Goal: Transaction & Acquisition: Purchase product/service

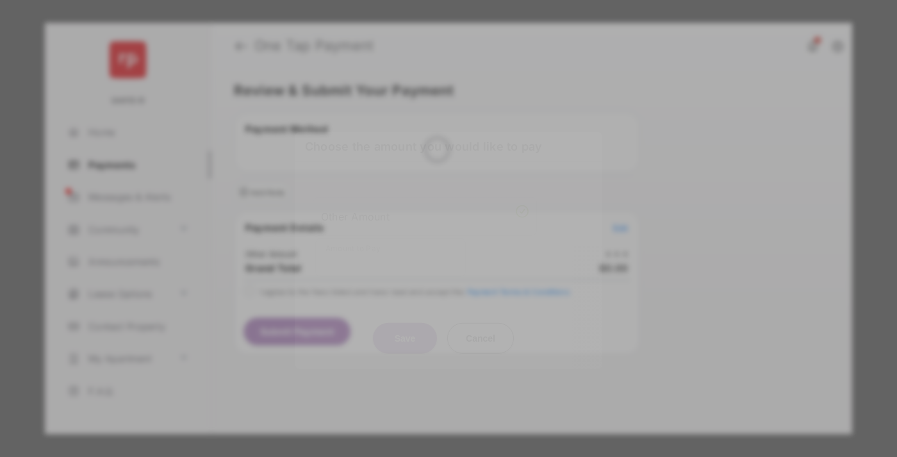
click at [425, 205] on div "Other Amount" at bounding box center [425, 216] width 208 height 22
type input "****"
click at [405, 322] on button "Save" at bounding box center [405, 337] width 64 height 31
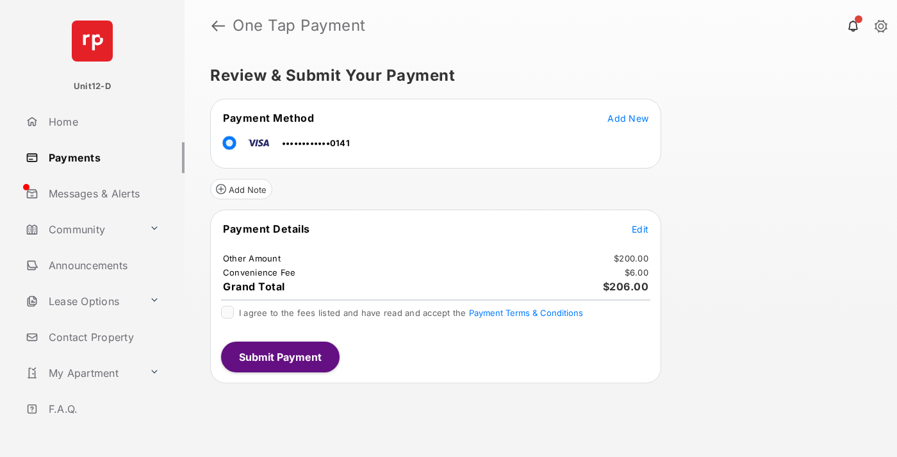
click at [640, 229] on span "Edit" at bounding box center [640, 229] width 17 height 11
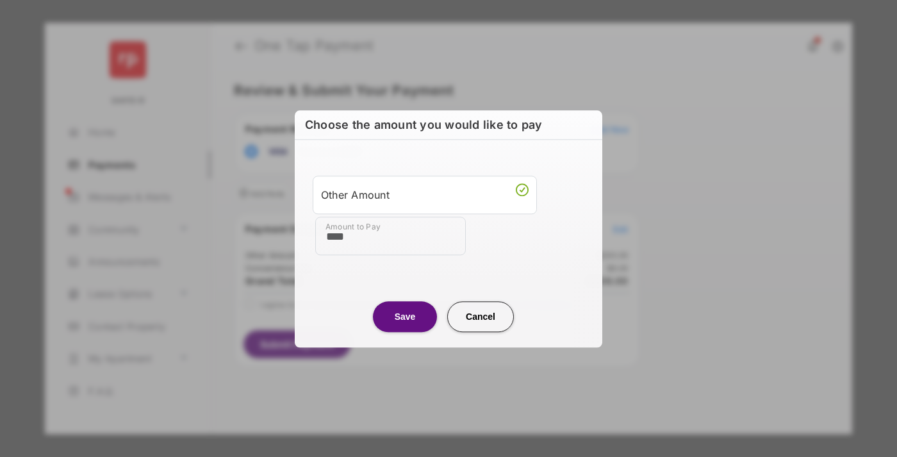
click at [405, 316] on button "Save" at bounding box center [405, 316] width 64 height 31
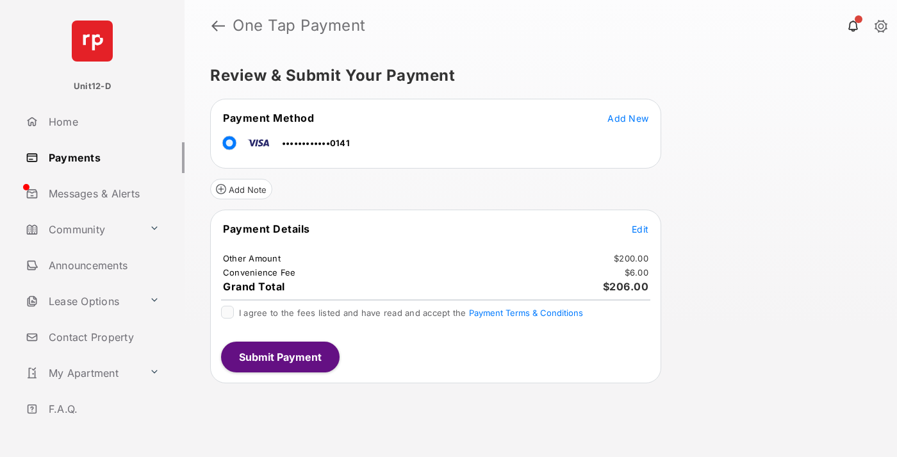
click at [279, 356] on button "Submit Payment" at bounding box center [280, 357] width 119 height 31
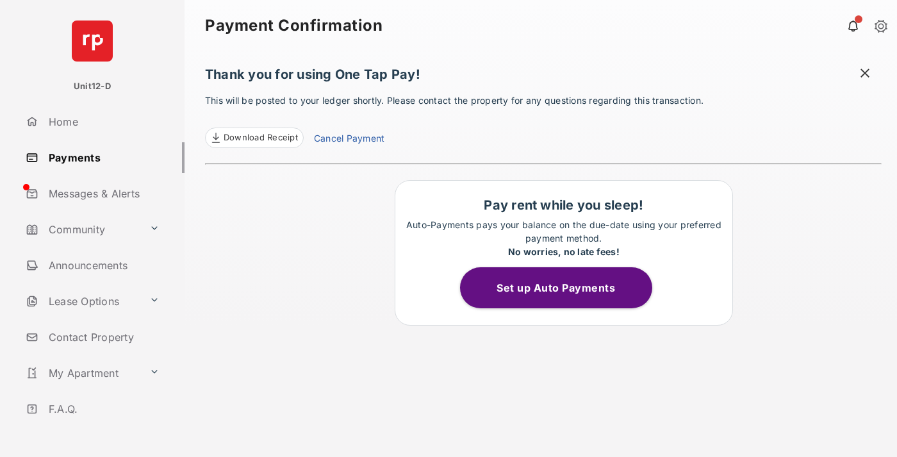
click at [563, 288] on button "Set up Auto Payments" at bounding box center [556, 287] width 192 height 41
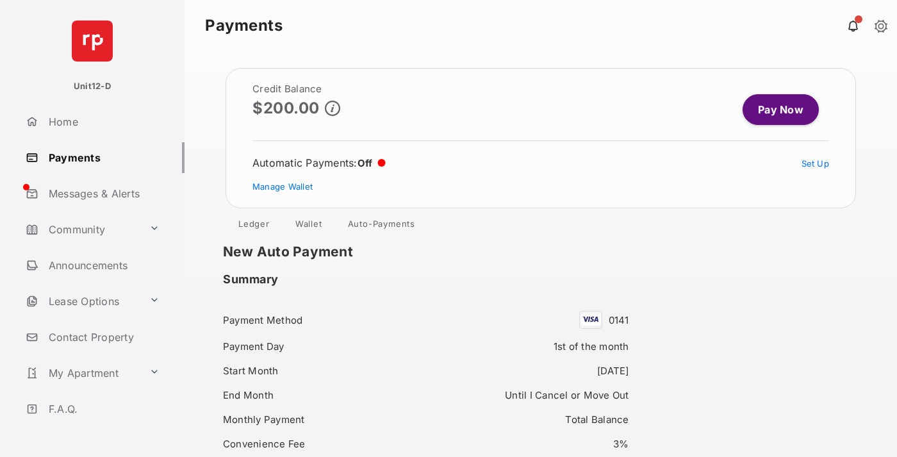
scroll to position [119, 0]
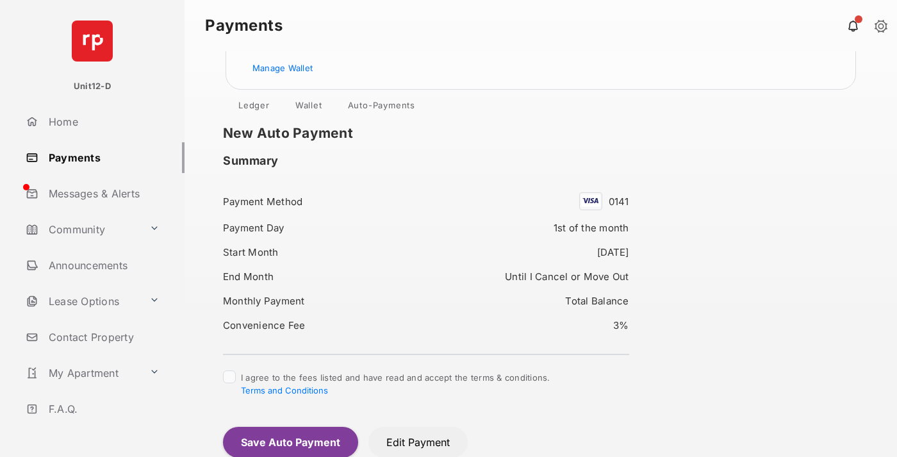
click at [290, 442] on button "Save Auto Payment" at bounding box center [290, 442] width 135 height 31
